Goal: Task Accomplishment & Management: Complete application form

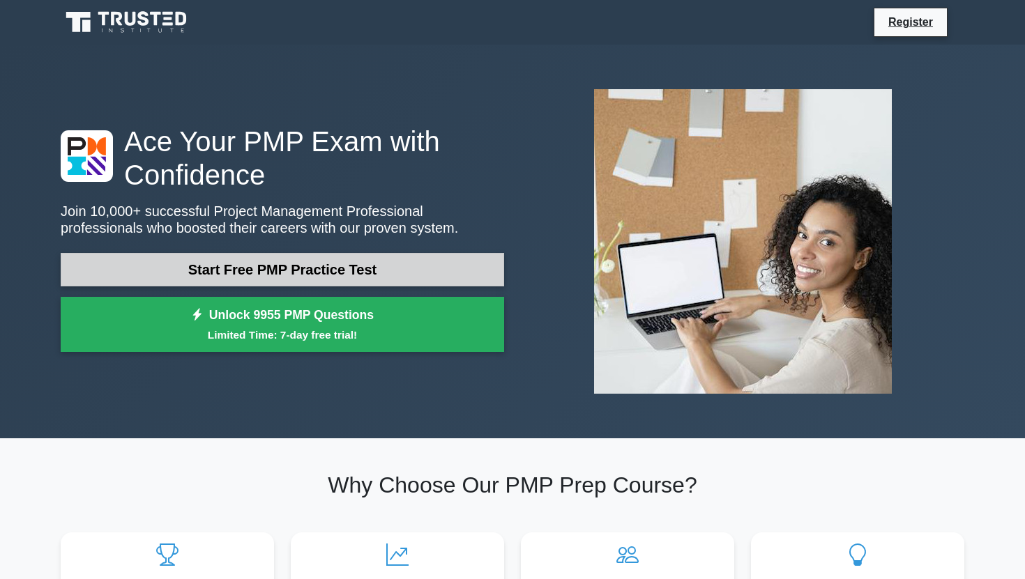
click at [201, 268] on link "Start Free PMP Practice Test" at bounding box center [282, 269] width 443 height 33
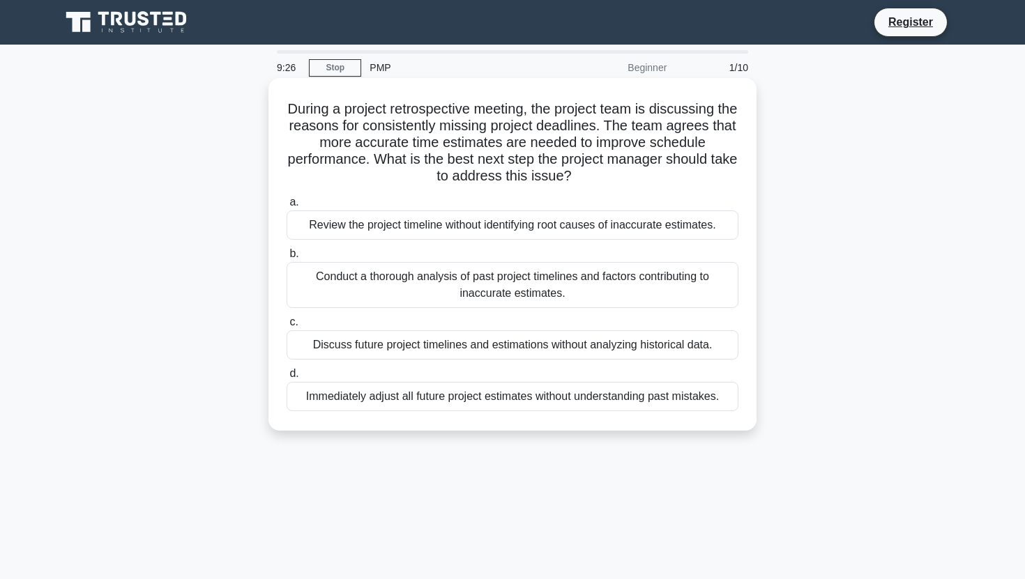
click at [460, 289] on div "Conduct a thorough analysis of past project timelines and factors contributing …" at bounding box center [512, 285] width 452 height 46
click at [286, 259] on input "b. Conduct a thorough analysis of past project timelines and factors contributi…" at bounding box center [286, 254] width 0 height 9
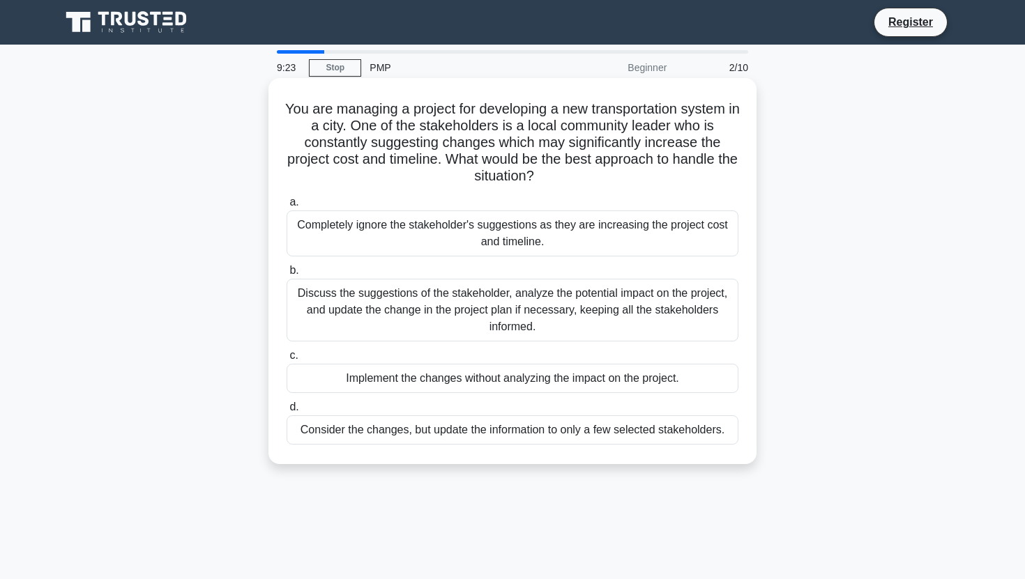
click at [501, 307] on div "Discuss the suggestions of the stakeholder, analyze the potential impact on the…" at bounding box center [512, 310] width 452 height 63
click at [286, 275] on input "b. Discuss the suggestions of the stakeholder, analyze the potential impact on …" at bounding box center [286, 270] width 0 height 9
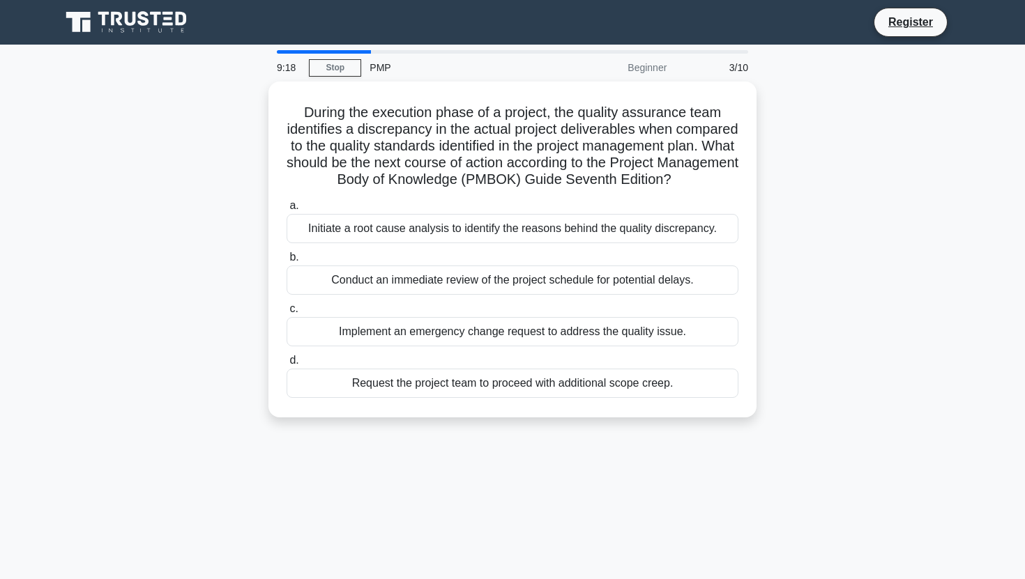
click at [730, 67] on div "3/10" at bounding box center [716, 68] width 82 height 28
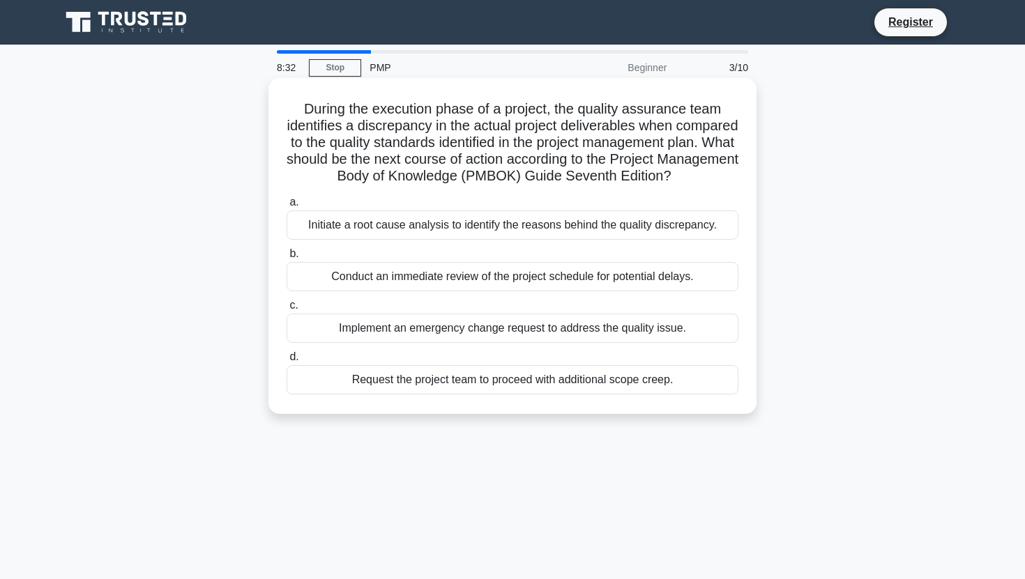
click at [452, 235] on div "Initiate a root cause analysis to identify the reasons behind the quality discr…" at bounding box center [512, 225] width 452 height 29
click at [286, 207] on input "a. Initiate a root cause analysis to identify the reasons behind the quality di…" at bounding box center [286, 202] width 0 height 9
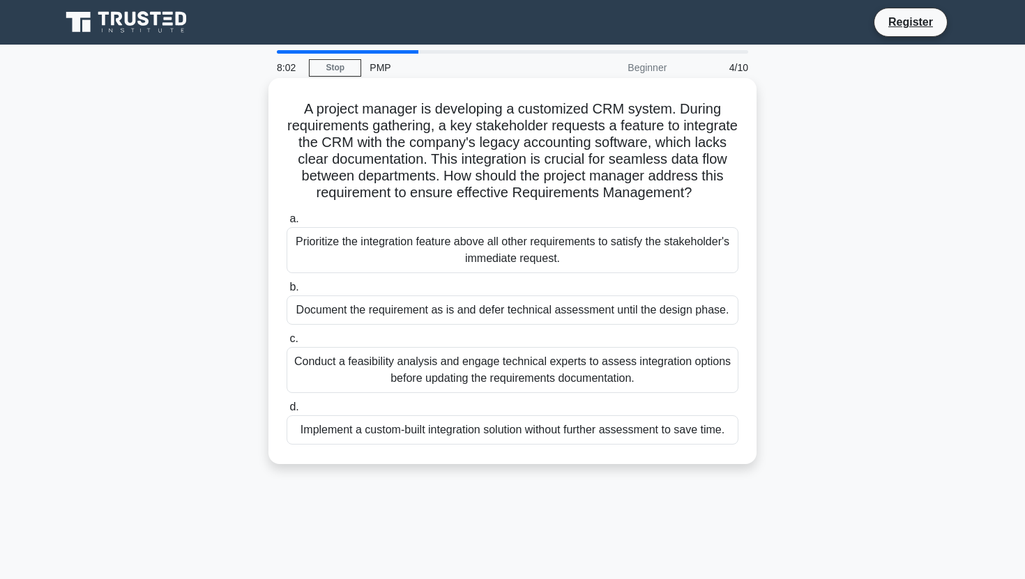
click at [484, 378] on div "Conduct a feasibility analysis and engage technical experts to assess integrati…" at bounding box center [512, 370] width 452 height 46
click at [286, 344] on input "c. Conduct a feasibility analysis and engage technical experts to assess integr…" at bounding box center [286, 339] width 0 height 9
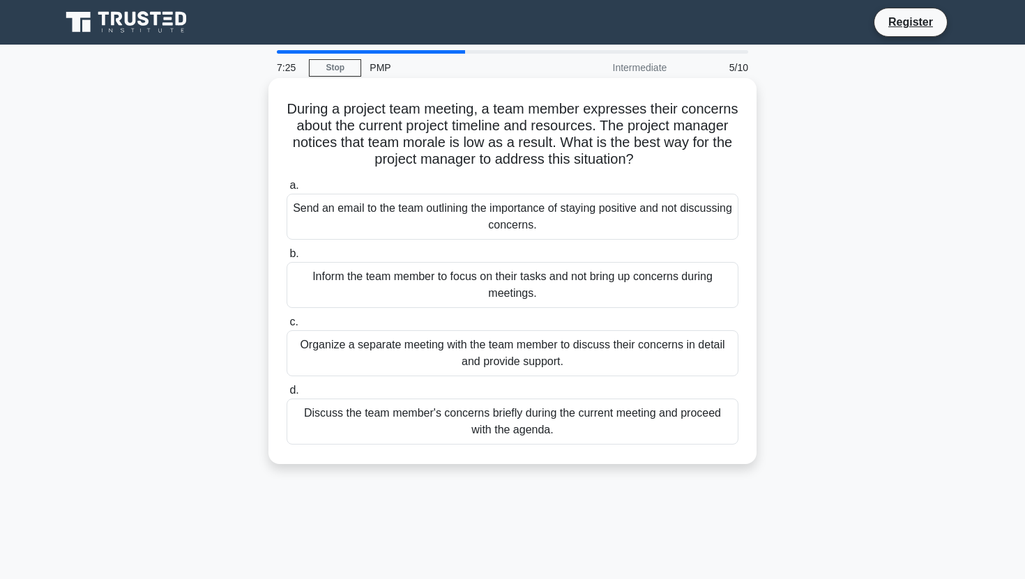
click at [503, 355] on div "Organize a separate meeting with the team member to discuss their concerns in d…" at bounding box center [512, 353] width 452 height 46
click at [286, 327] on input "c. Organize a separate meeting with the team member to discuss their concerns i…" at bounding box center [286, 322] width 0 height 9
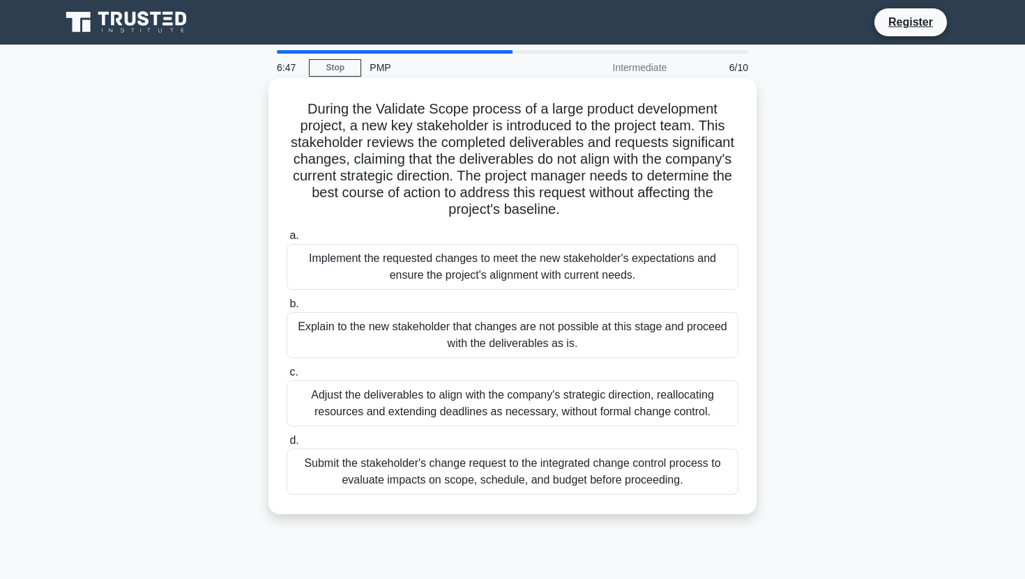
click at [461, 470] on div "Submit the stakeholder's change request to the integrated change control proces…" at bounding box center [512, 472] width 452 height 46
click at [286, 445] on input "d. Submit the stakeholder's change request to the integrated change control pro…" at bounding box center [286, 440] width 0 height 9
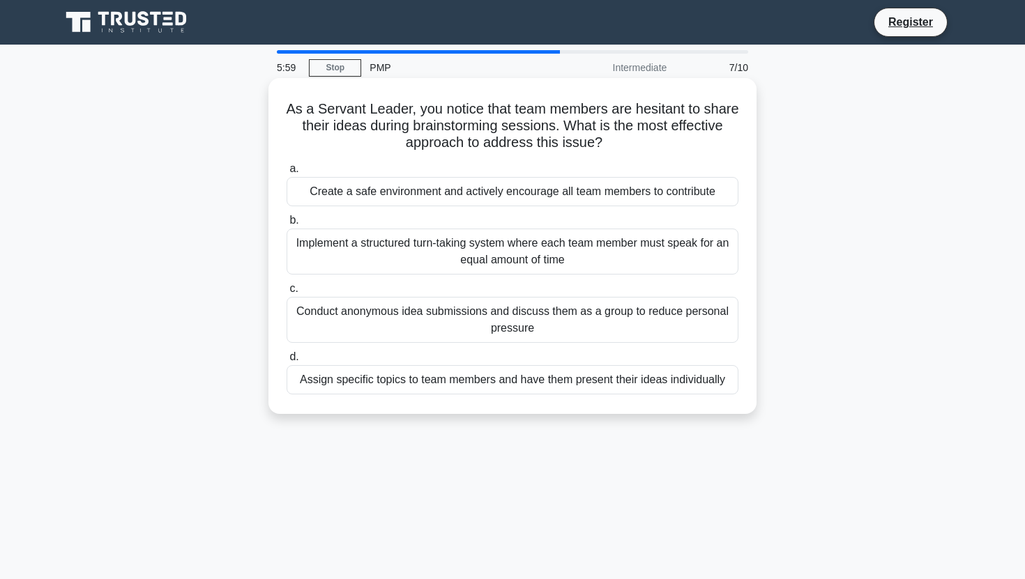
click at [572, 199] on div "Create a safe environment and actively encourage all team members to contribute" at bounding box center [512, 191] width 452 height 29
click at [286, 174] on input "a. Create a safe environment and actively encourage all team members to contrib…" at bounding box center [286, 168] width 0 height 9
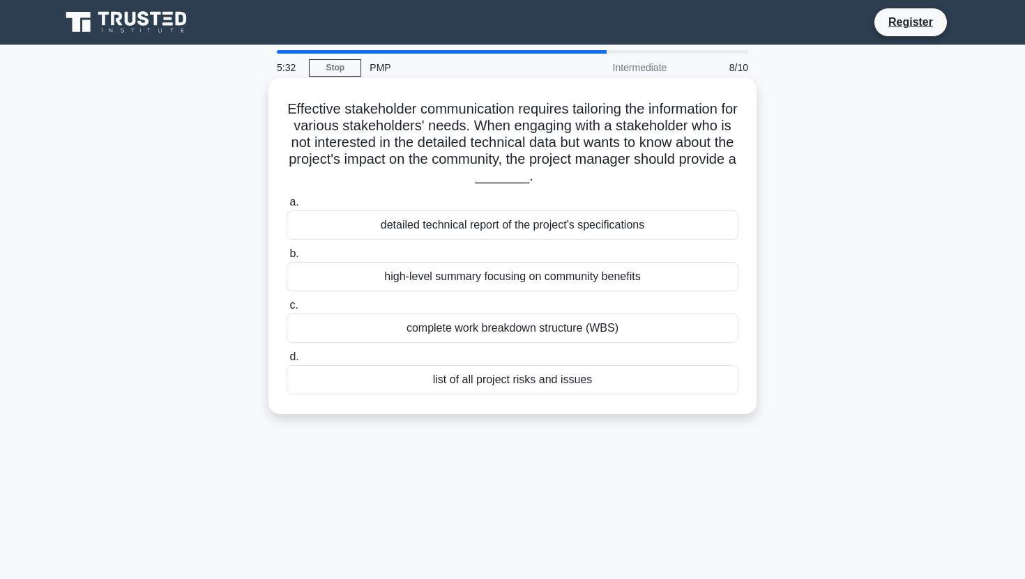
click at [551, 273] on div "high-level summary focusing on community benefits" at bounding box center [512, 276] width 452 height 29
click at [286, 259] on input "b. high-level summary focusing on community benefits" at bounding box center [286, 254] width 0 height 9
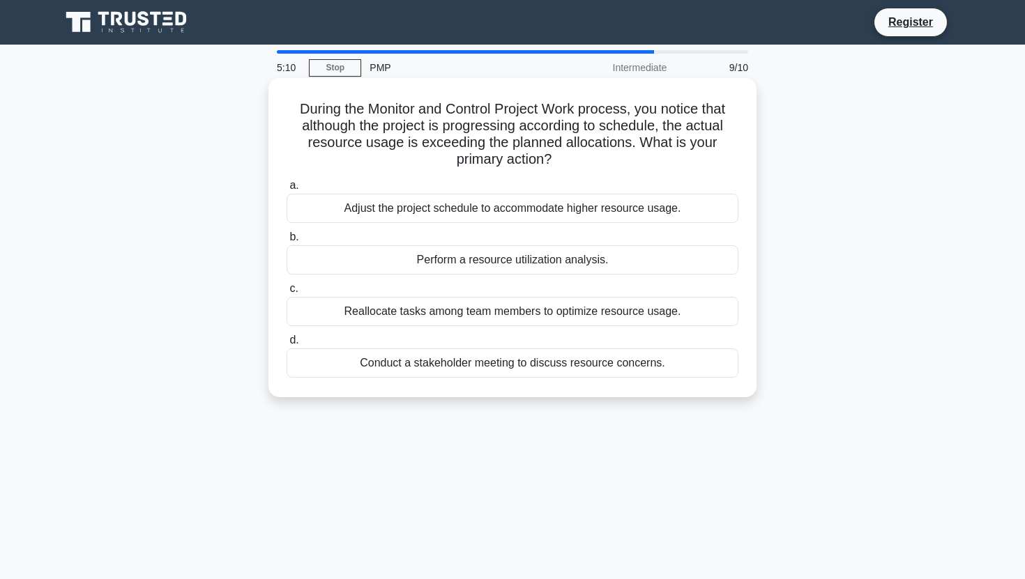
click at [556, 257] on div "Perform a resource utilization analysis." at bounding box center [512, 259] width 452 height 29
click at [286, 242] on input "b. Perform a resource utilization analysis." at bounding box center [286, 237] width 0 height 9
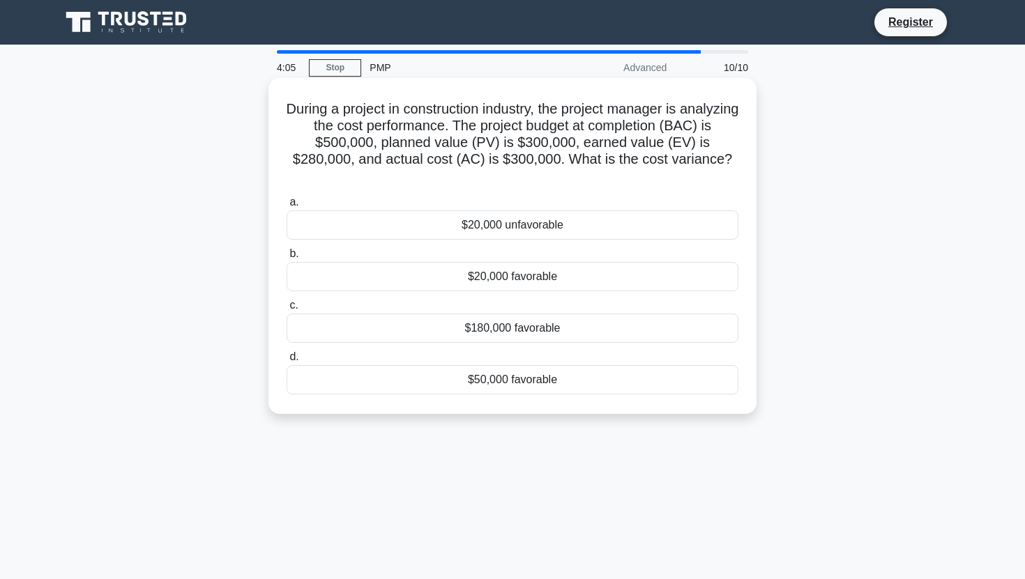
click at [537, 234] on div "$20,000 unfavorable" at bounding box center [512, 225] width 452 height 29
click at [286, 207] on input "a. $20,000 unfavorable" at bounding box center [286, 202] width 0 height 9
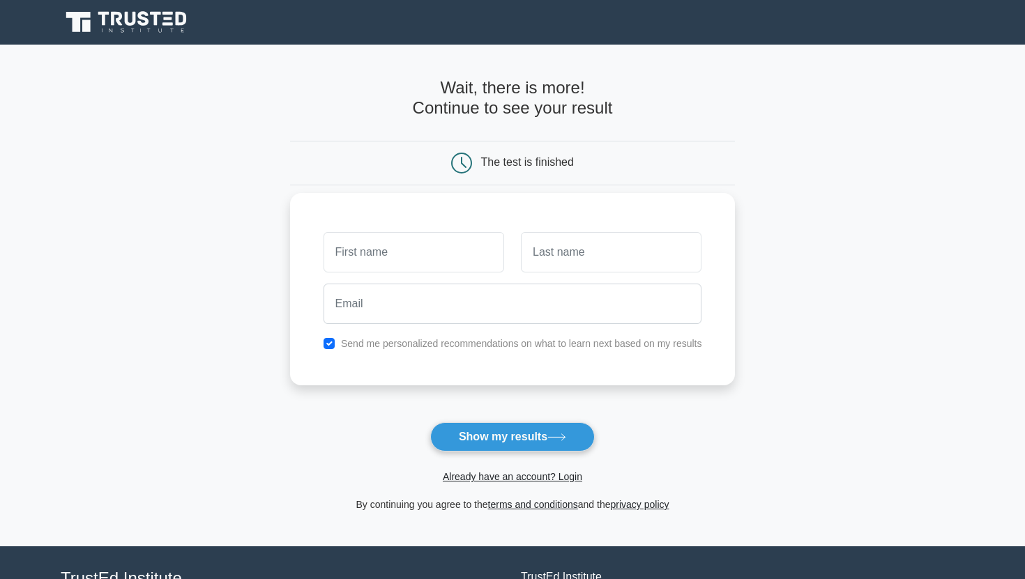
click at [468, 250] on input "text" at bounding box center [413, 252] width 181 height 40
type input "SALONI"
click at [549, 262] on input "text" at bounding box center [611, 252] width 181 height 40
type input "NANDA"
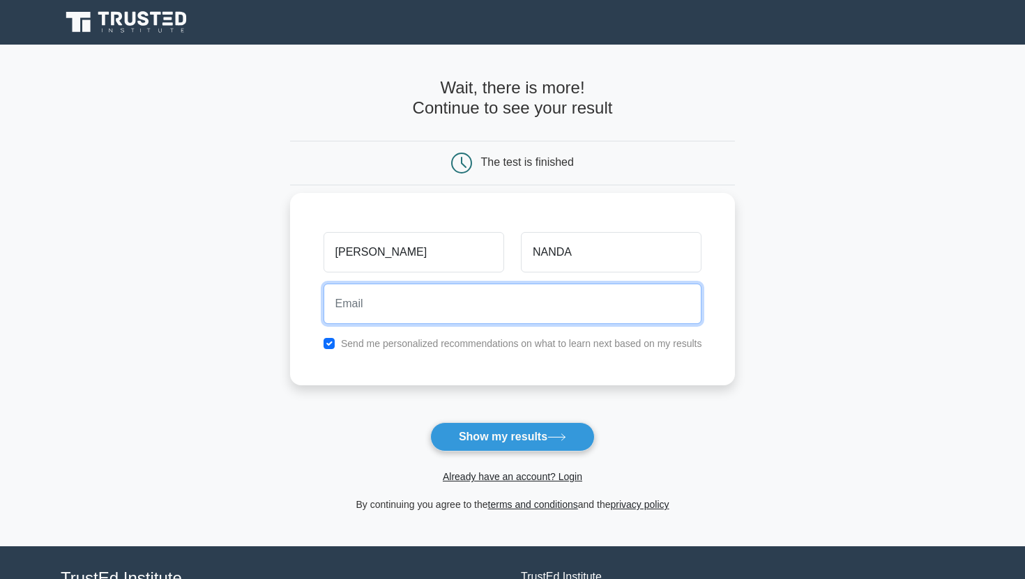
click at [478, 314] on input "email" at bounding box center [512, 304] width 378 height 40
type input "saloninanda9191@gmail.com"
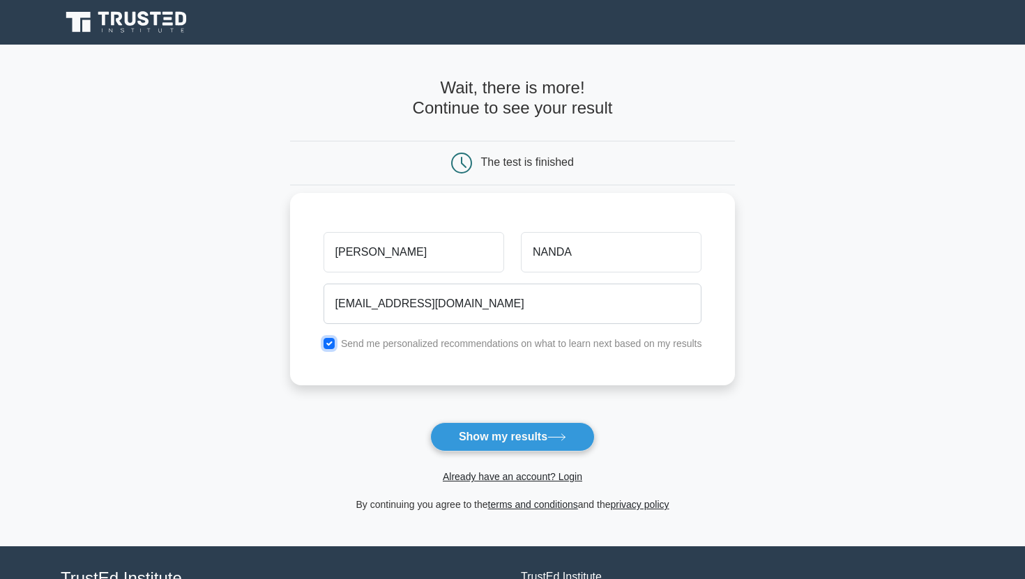
click at [330, 343] on input "checkbox" at bounding box center [328, 343] width 11 height 11
checkbox input "false"
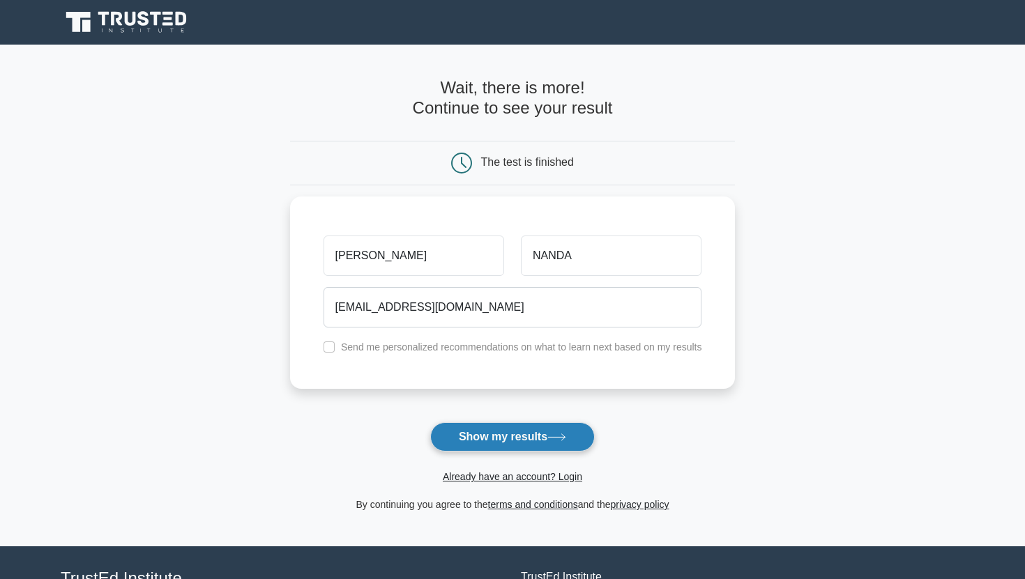
click at [462, 435] on button "Show my results" at bounding box center [512, 436] width 164 height 29
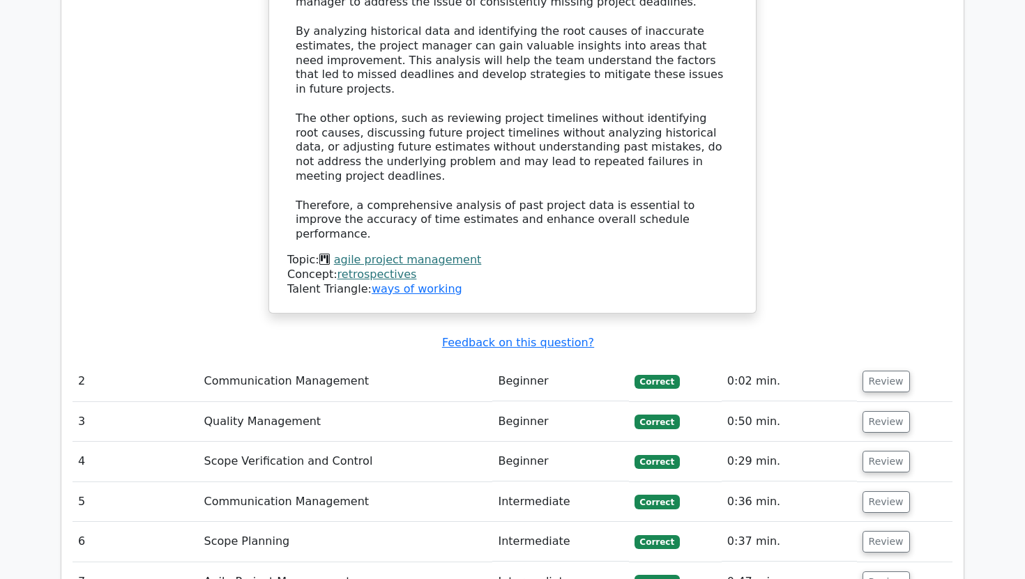
scroll to position [1792, 0]
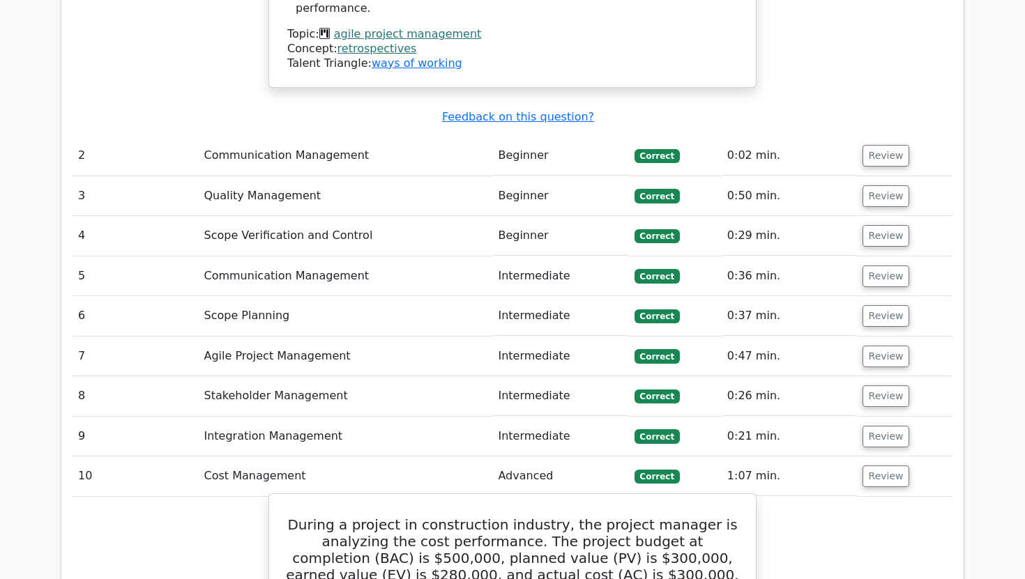
scroll to position [1804, 0]
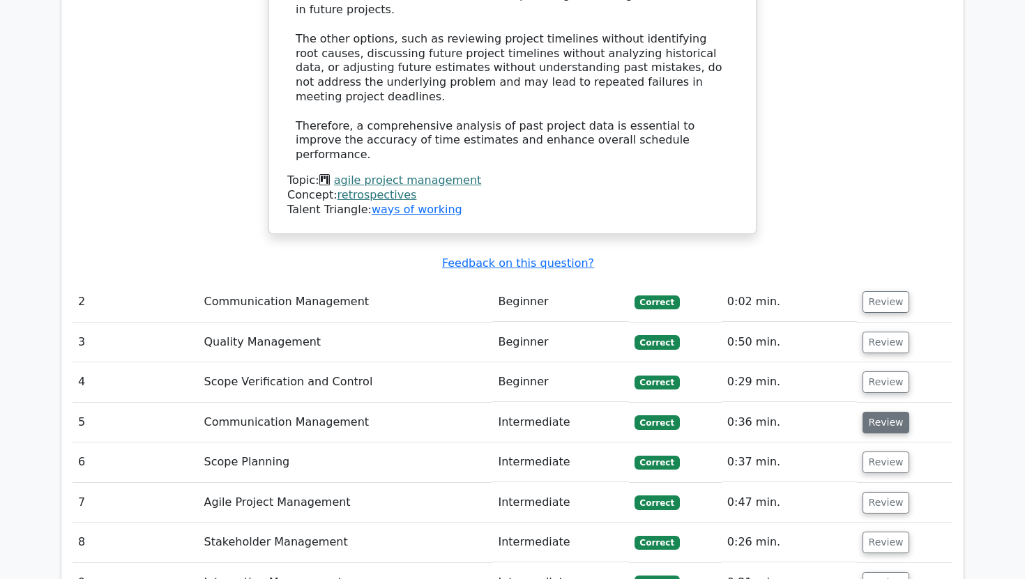
click at [878, 412] on button "Review" at bounding box center [885, 423] width 47 height 22
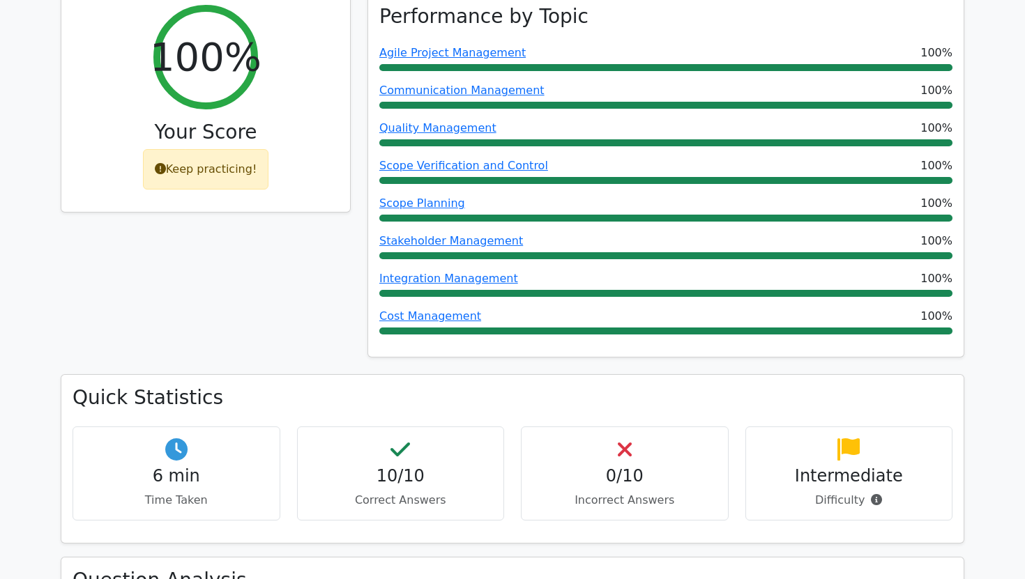
scroll to position [452, 0]
